Goal: Information Seeking & Learning: Learn about a topic

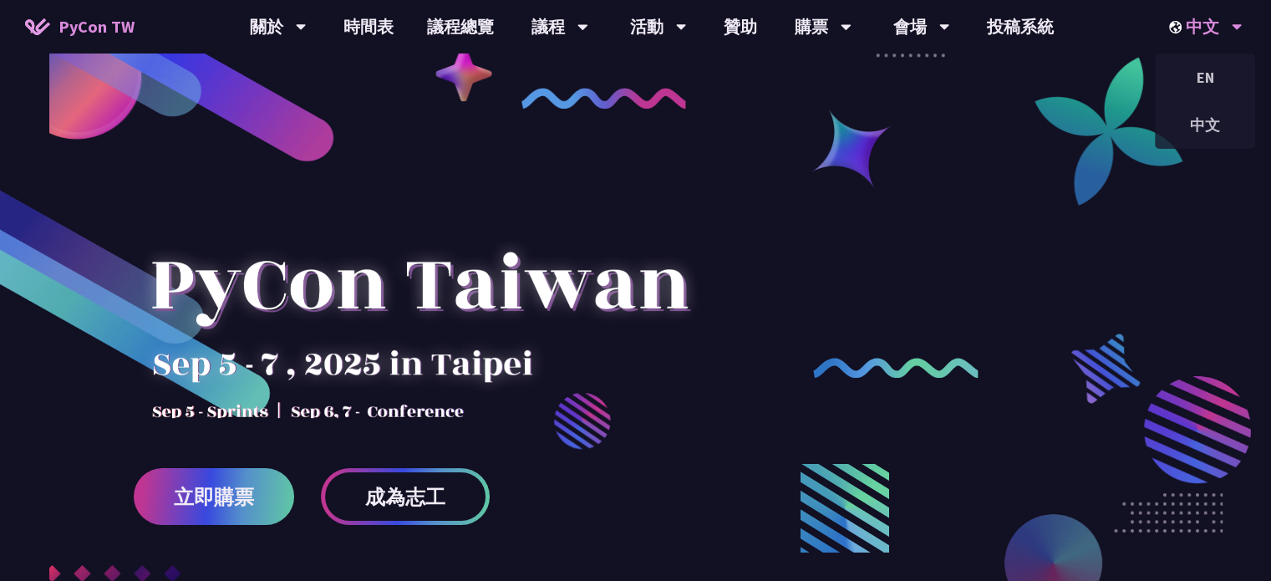
click at [1209, 20] on div "中文" at bounding box center [1206, 26] width 74 height 53
click at [1212, 65] on div "EN" at bounding box center [1205, 77] width 100 height 39
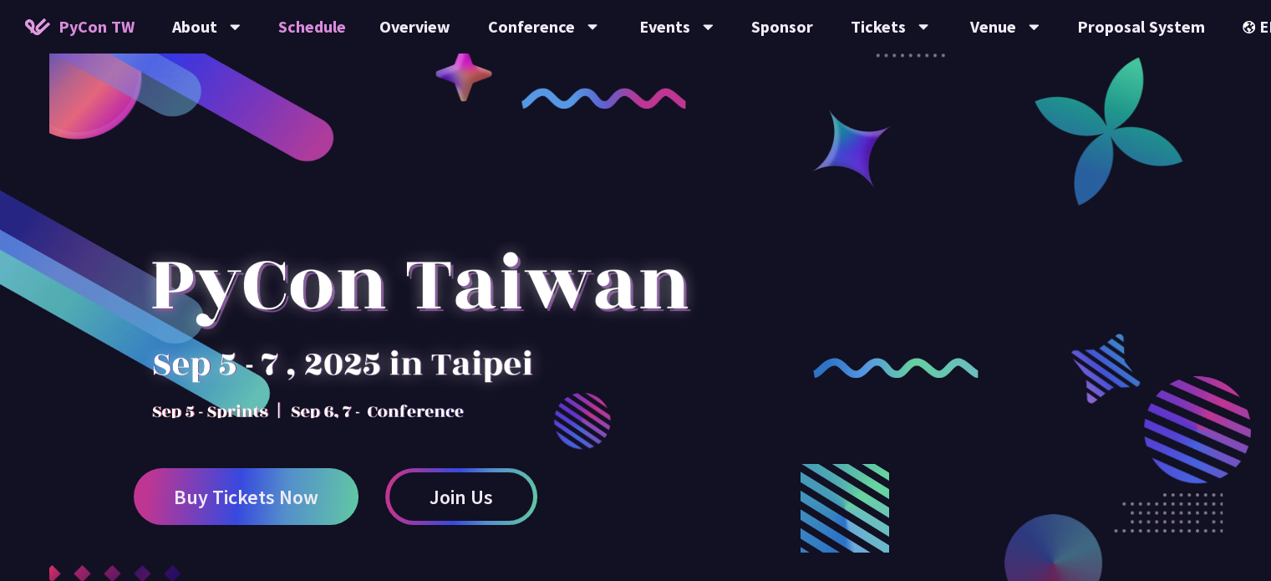
click at [292, 18] on link "Schedule" at bounding box center [312, 26] width 101 height 53
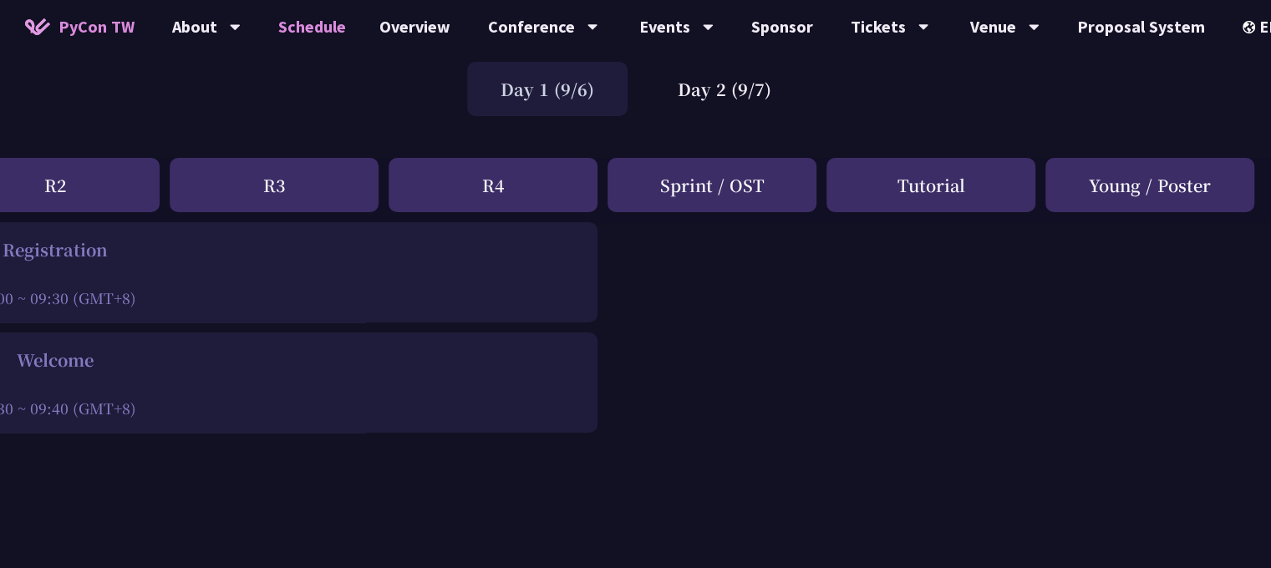
scroll to position [0, 504]
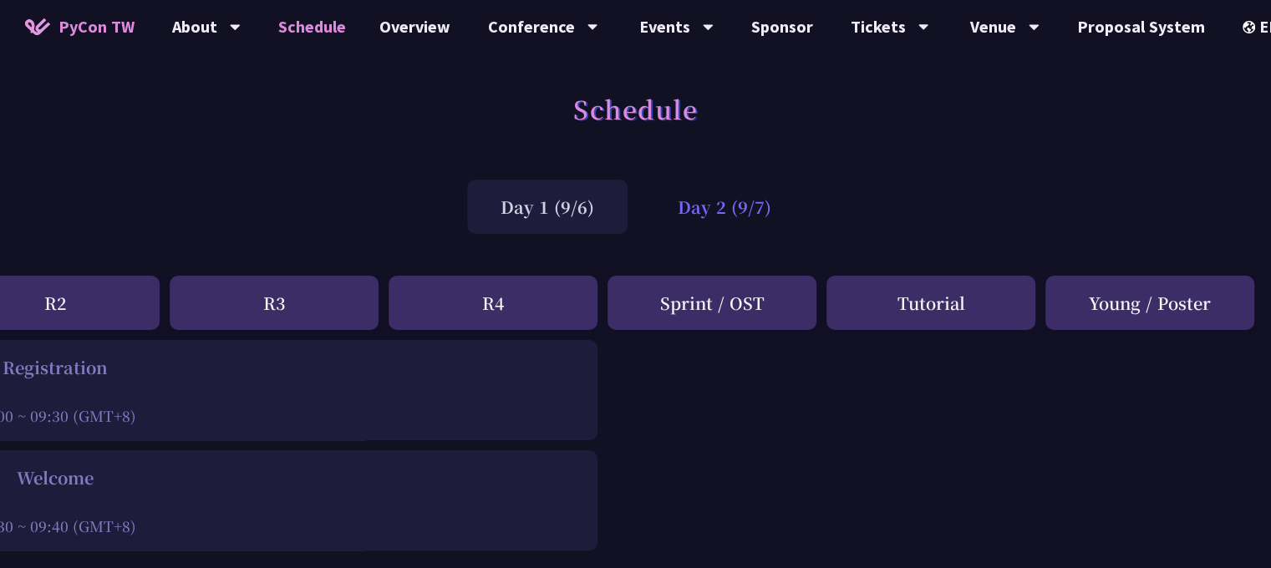
drag, startPoint x: 805, startPoint y: 221, endPoint x: 726, endPoint y: 201, distance: 81.7
click at [726, 201] on div "Day 1 (9/6) Day 2 (9/7)" at bounding box center [635, 206] width 1271 height 71
click at [726, 201] on div "Day 2 (9/7)" at bounding box center [725, 207] width 160 height 54
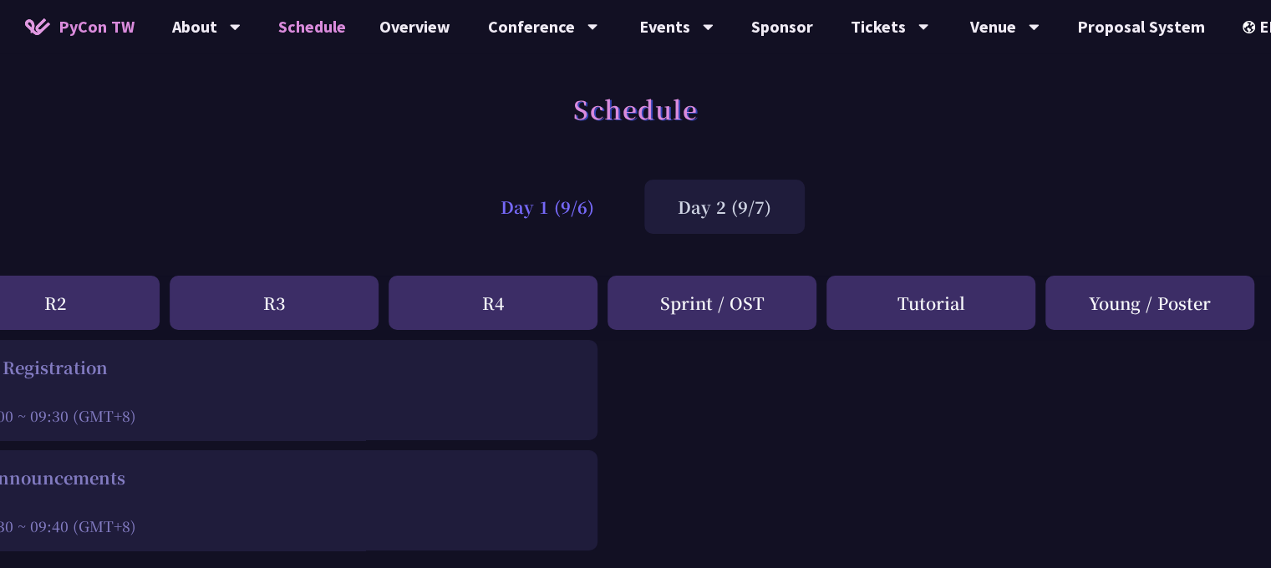
click at [560, 186] on div "Day 1 (9/6)" at bounding box center [547, 207] width 160 height 54
